Goal: Find specific page/section: Find specific page/section

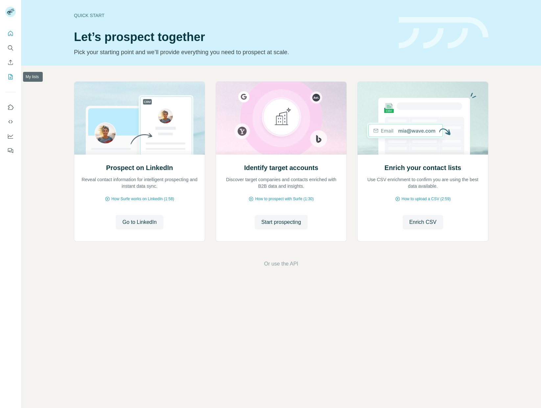
click at [9, 79] on icon "My lists" at bounding box center [10, 77] width 7 height 7
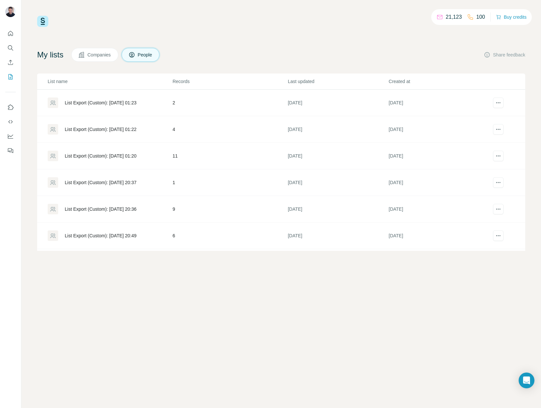
scroll to position [105, 0]
click at [128, 235] on div "List Export (Custom): [DATE] 20:47" at bounding box center [101, 237] width 72 height 7
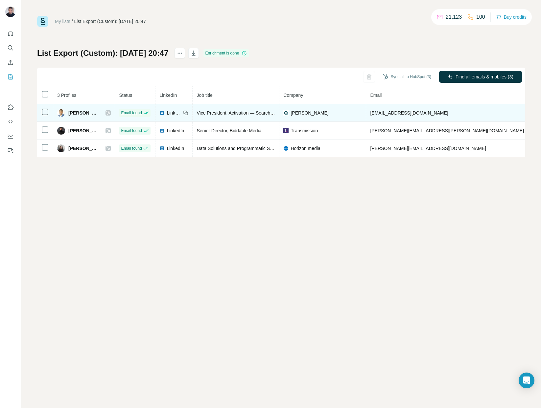
click at [91, 110] on span "[PERSON_NAME]" at bounding box center [83, 113] width 31 height 7
click at [90, 111] on span "[PERSON_NAME]" at bounding box center [83, 113] width 31 height 7
click at [113, 113] on td "[PERSON_NAME]" at bounding box center [84, 113] width 62 height 18
click at [111, 113] on div at bounding box center [107, 112] width 5 height 5
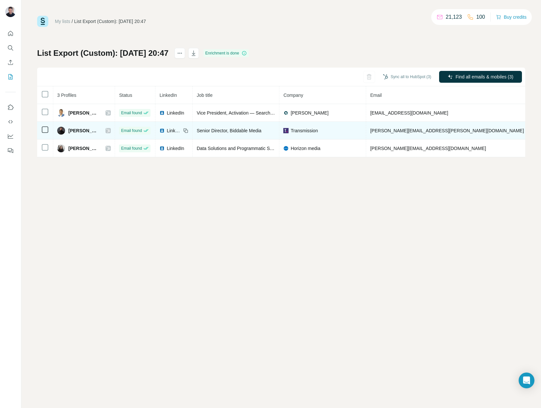
click at [108, 131] on icon at bounding box center [108, 130] width 4 height 5
